Goal: Book appointment/travel/reservation

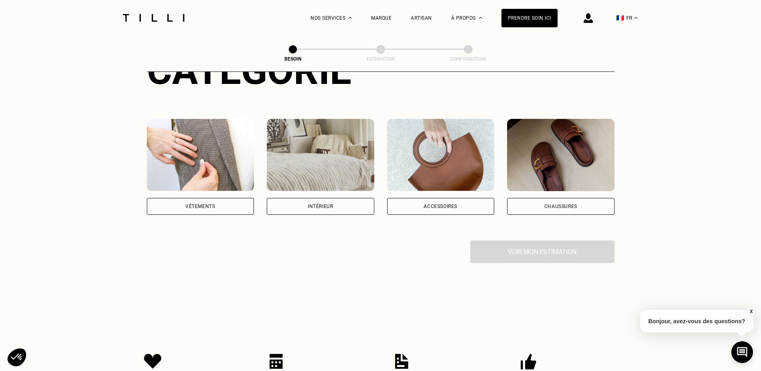
click at [451, 171] on img at bounding box center [441, 155] width 108 height 72
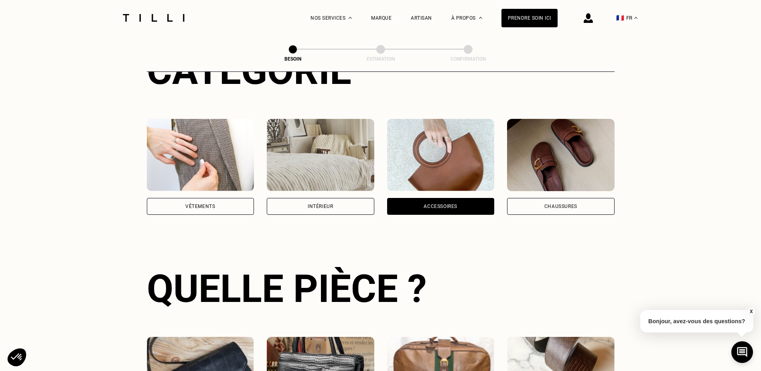
click at [450, 204] on div "Accessoires" at bounding box center [441, 206] width 34 height 5
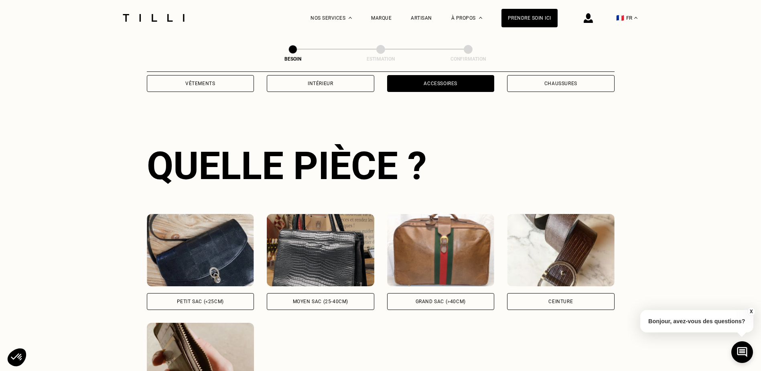
scroll to position [262, 0]
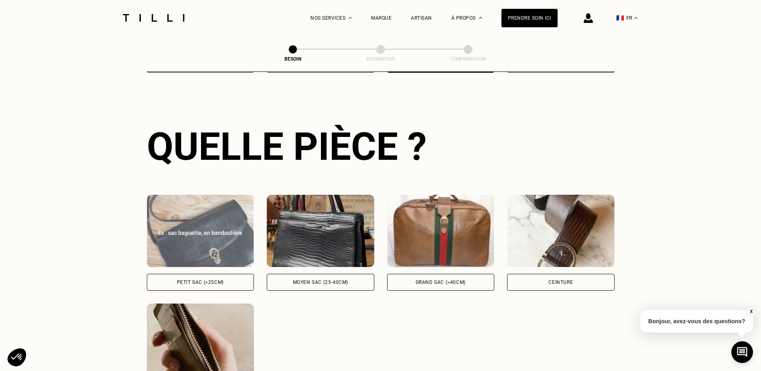
click at [197, 274] on div "Petit sac (<25cm)" at bounding box center [201, 282] width 108 height 17
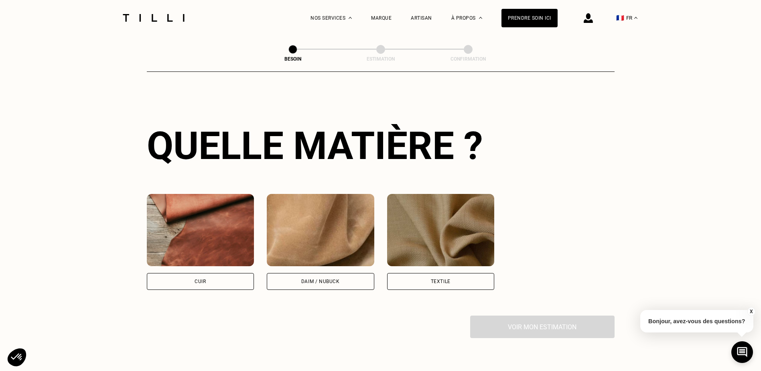
scroll to position [590, 0]
click at [215, 277] on div "Cuir" at bounding box center [201, 281] width 108 height 17
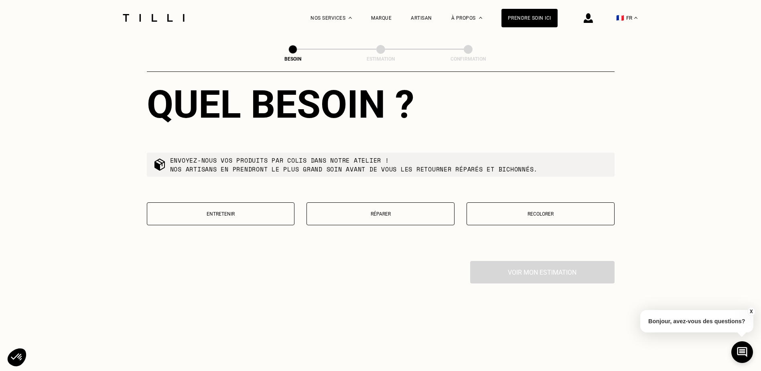
scroll to position [850, 0]
click at [375, 216] on button "Réparer" at bounding box center [381, 213] width 148 height 23
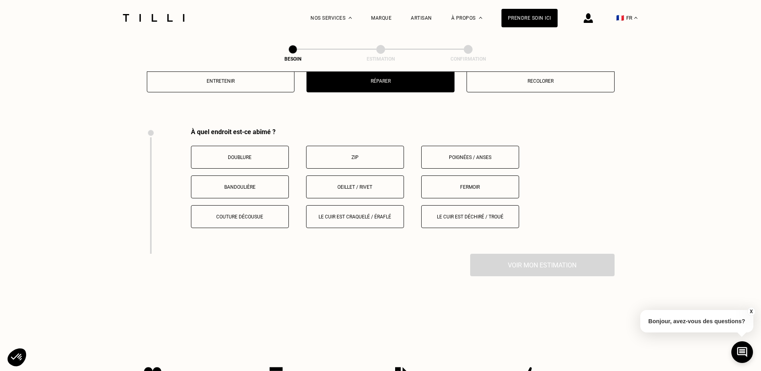
scroll to position [1015, 0]
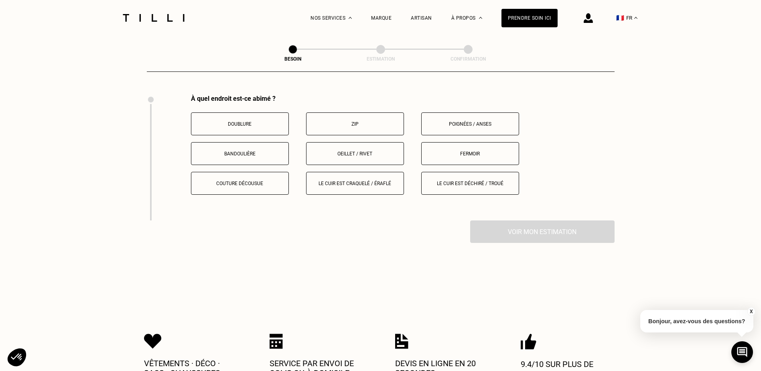
click at [469, 124] on button "Poignées / anses" at bounding box center [470, 123] width 98 height 23
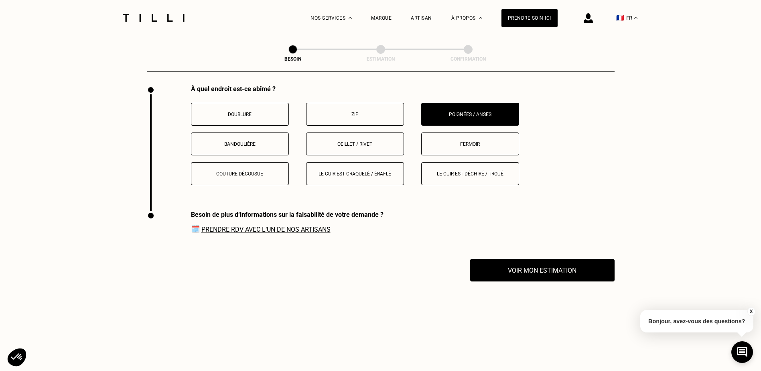
scroll to position [1021, 0]
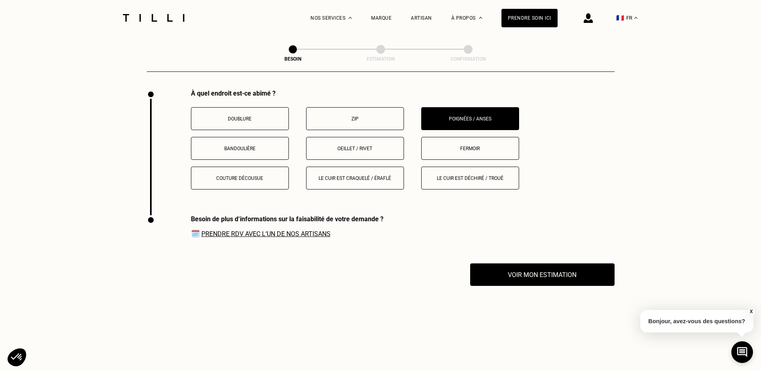
click at [463, 139] on button "Fermoir" at bounding box center [470, 148] width 98 height 23
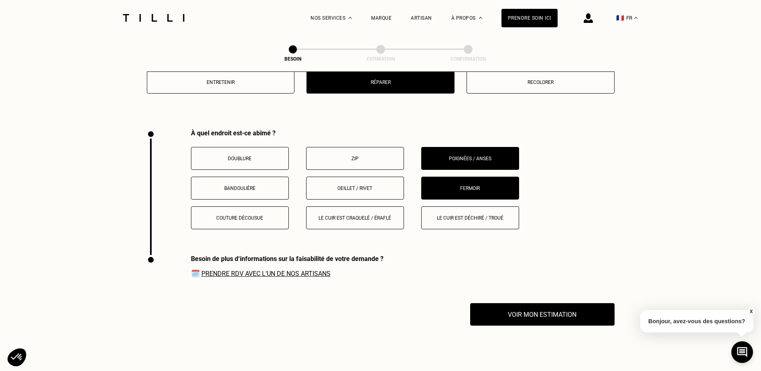
scroll to position [980, 0]
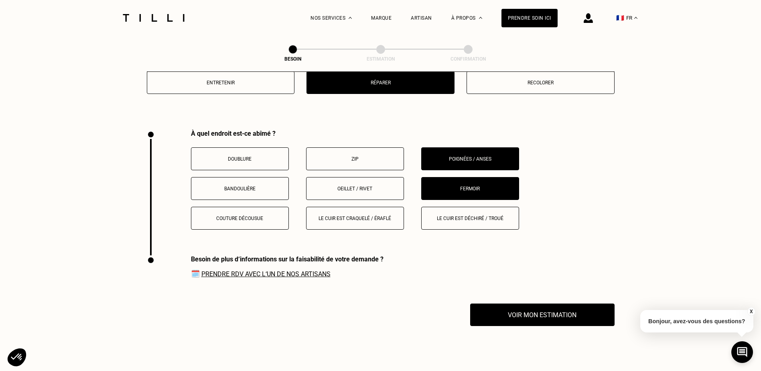
click at [475, 186] on p "Fermoir" at bounding box center [470, 189] width 89 height 6
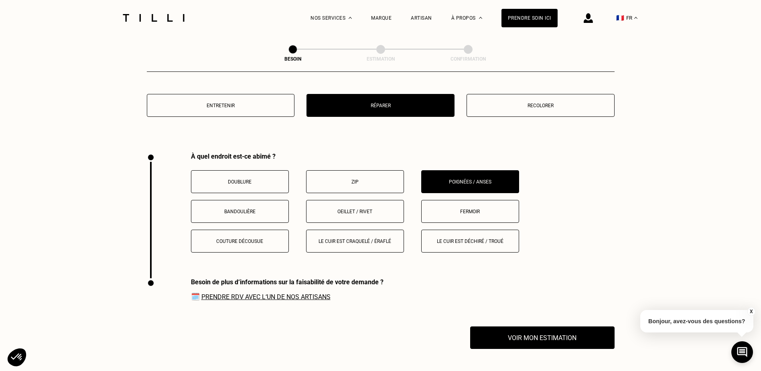
scroll to position [940, 0]
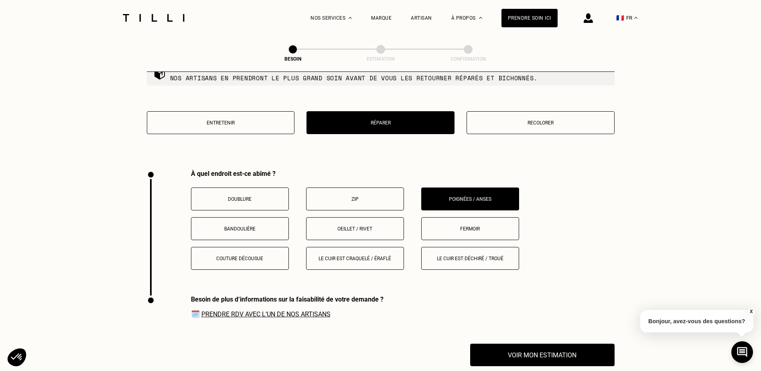
click at [369, 226] on p "Oeillet / rivet" at bounding box center [355, 229] width 89 height 6
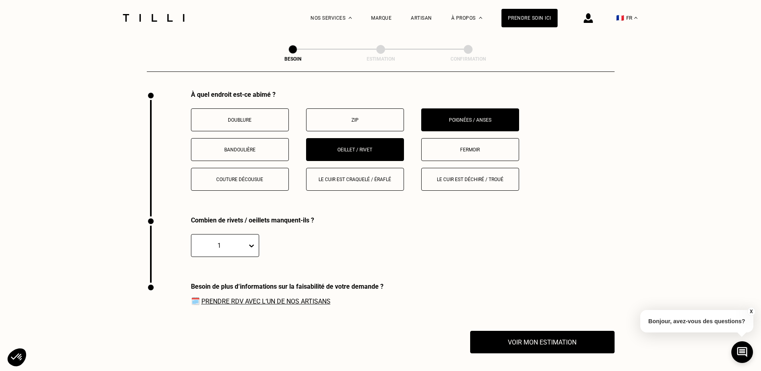
scroll to position [980, 0]
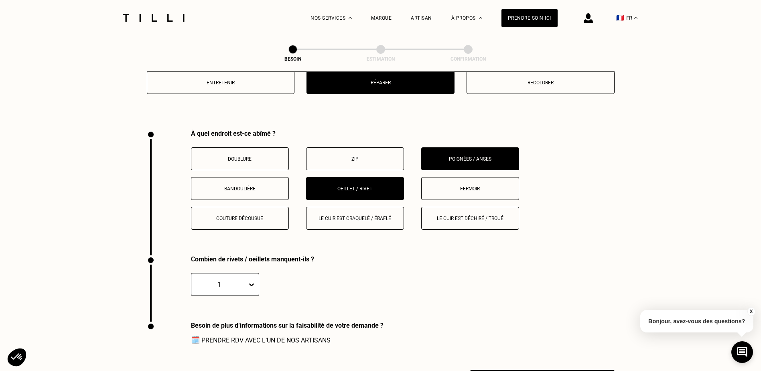
click at [369, 179] on button "Oeillet / rivet" at bounding box center [355, 188] width 98 height 23
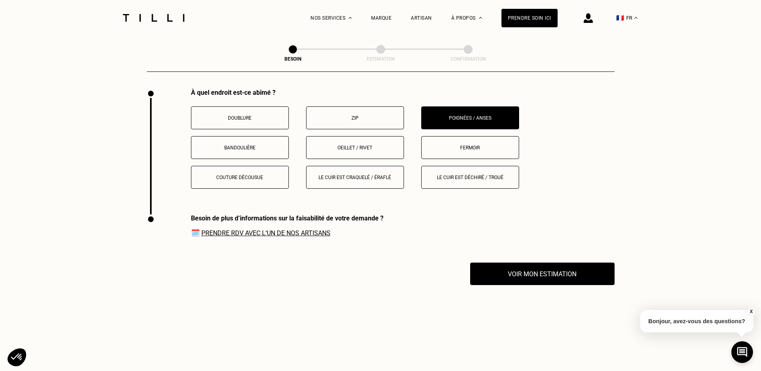
scroll to position [1141, 0]
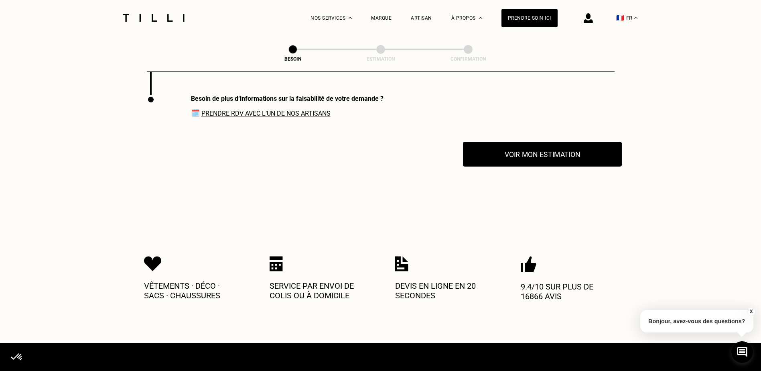
click at [557, 160] on button "Voir mon estimation" at bounding box center [542, 154] width 159 height 25
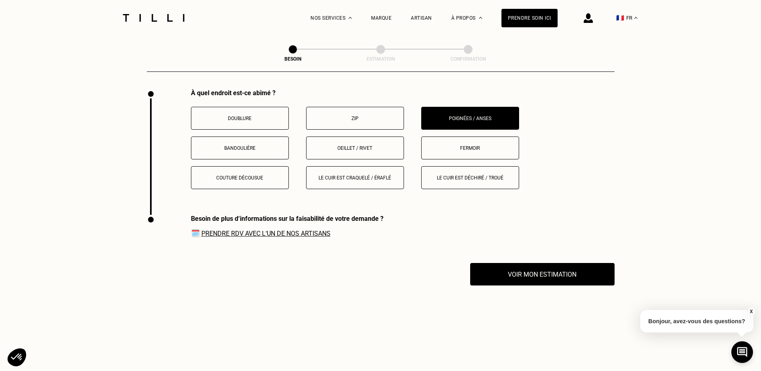
scroll to position [1021, 0]
click at [262, 230] on link "Prendre RDV avec l‘un de nos artisans" at bounding box center [265, 234] width 129 height 8
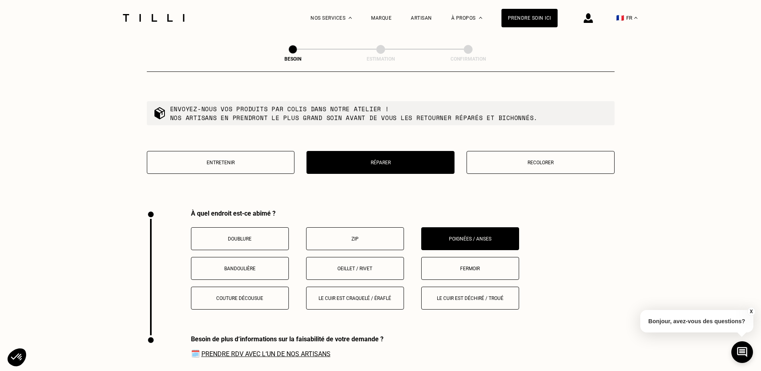
scroll to position [900, 0]
click at [250, 160] on p "Entretenir" at bounding box center [220, 163] width 139 height 6
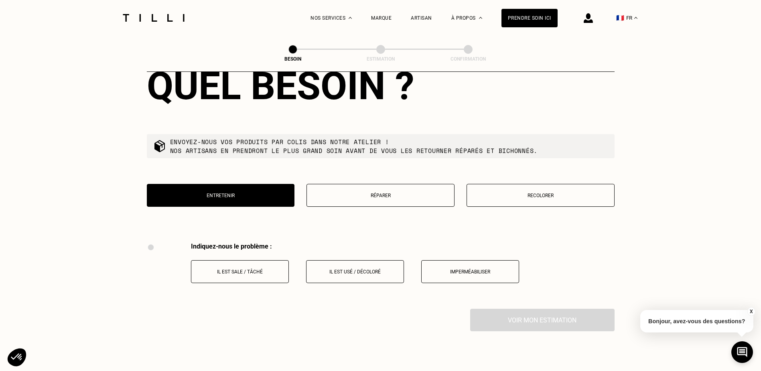
scroll to position [855, 0]
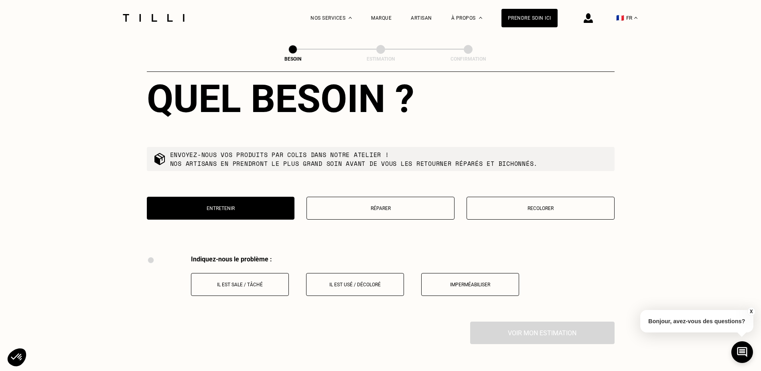
click at [387, 198] on button "Réparer" at bounding box center [381, 208] width 148 height 23
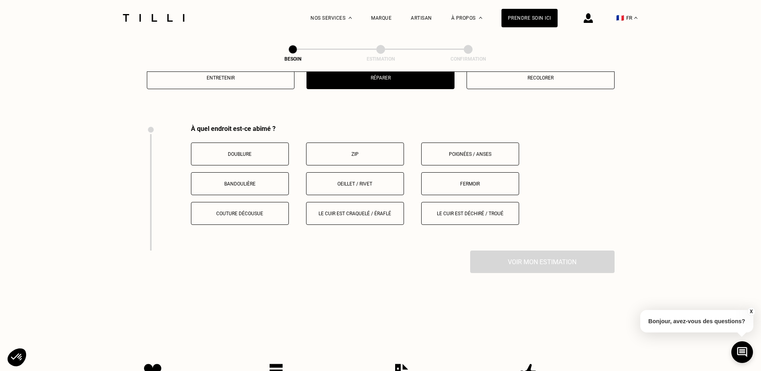
scroll to position [1015, 0]
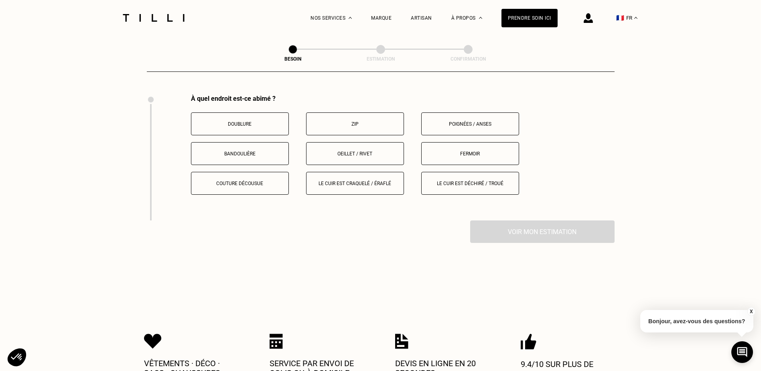
click at [456, 123] on button "Poignées / anses" at bounding box center [470, 123] width 98 height 23
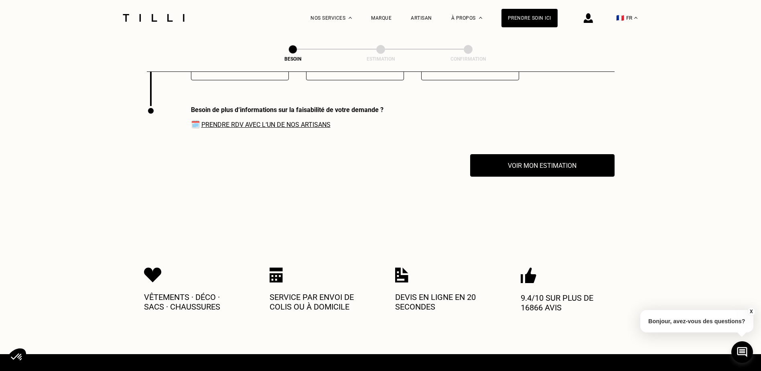
scroll to position [1141, 0]
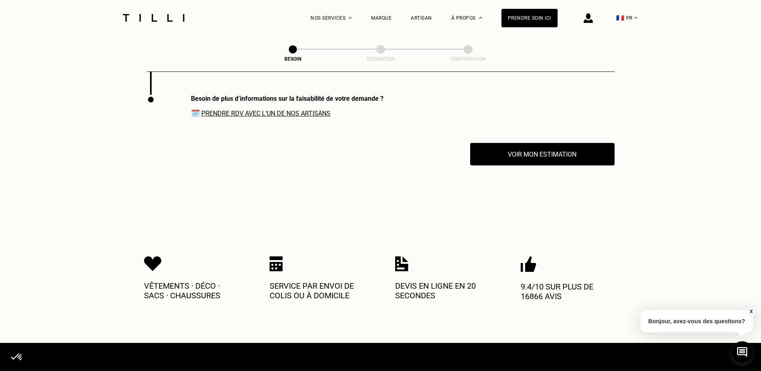
click at [269, 110] on link "Prendre RDV avec l‘un de nos artisans" at bounding box center [265, 114] width 129 height 8
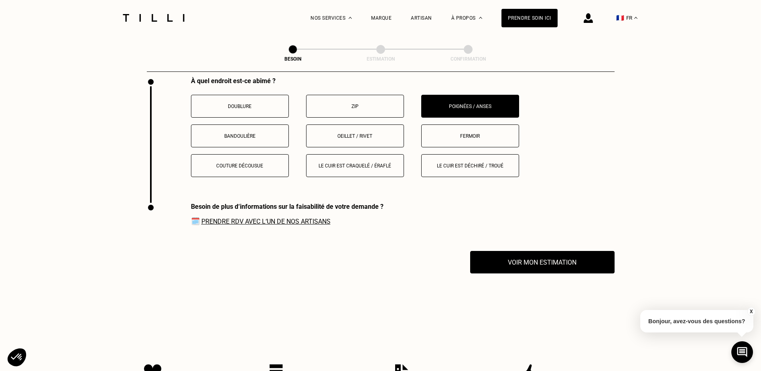
scroll to position [1021, 0]
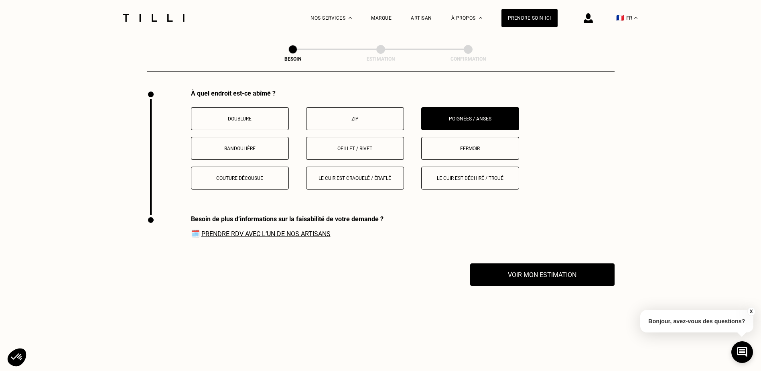
click at [726, 323] on p "Bonjour, avez-vous des questions?" at bounding box center [697, 321] width 113 height 22
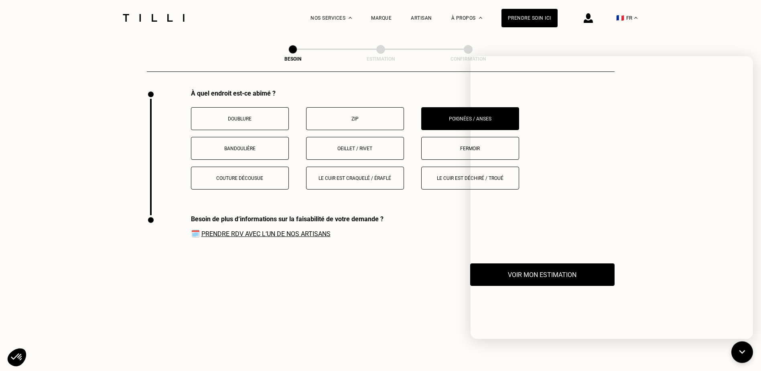
click at [382, 271] on div "Voir mon estimation" at bounding box center [381, 274] width 468 height 22
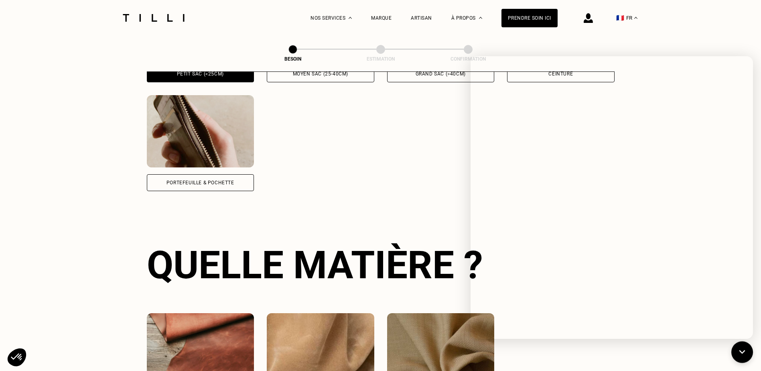
scroll to position [459, 0]
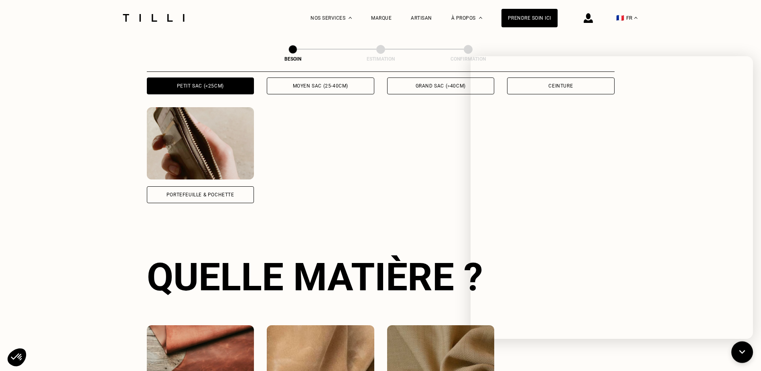
click at [626, 40] on div "Besoin Estimation Confirmation Dites nous de quoi vous avez besoin en 2 minutes…" at bounding box center [380, 236] width 577 height 1319
